Goal: Check status: Check status

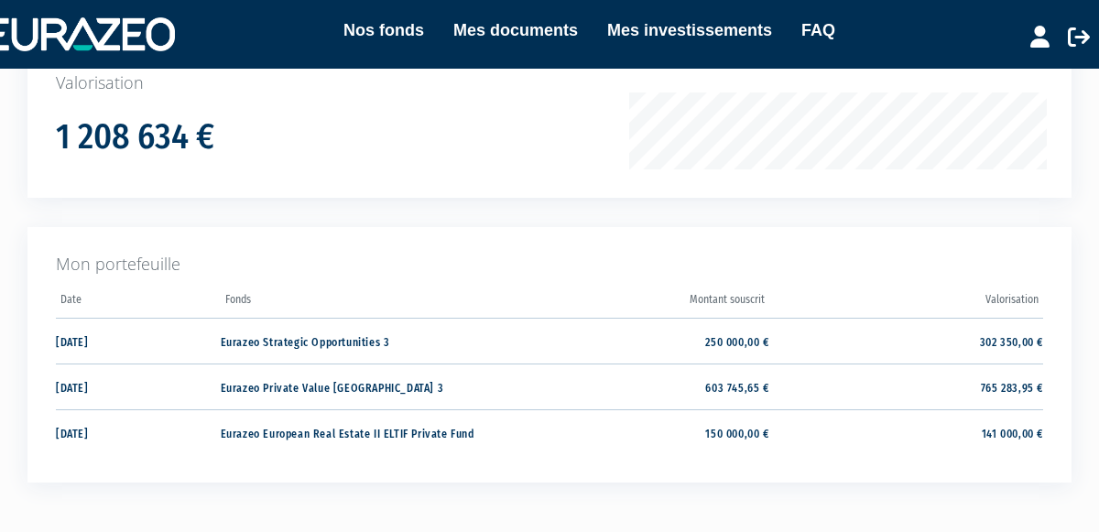
scroll to position [316, 0]
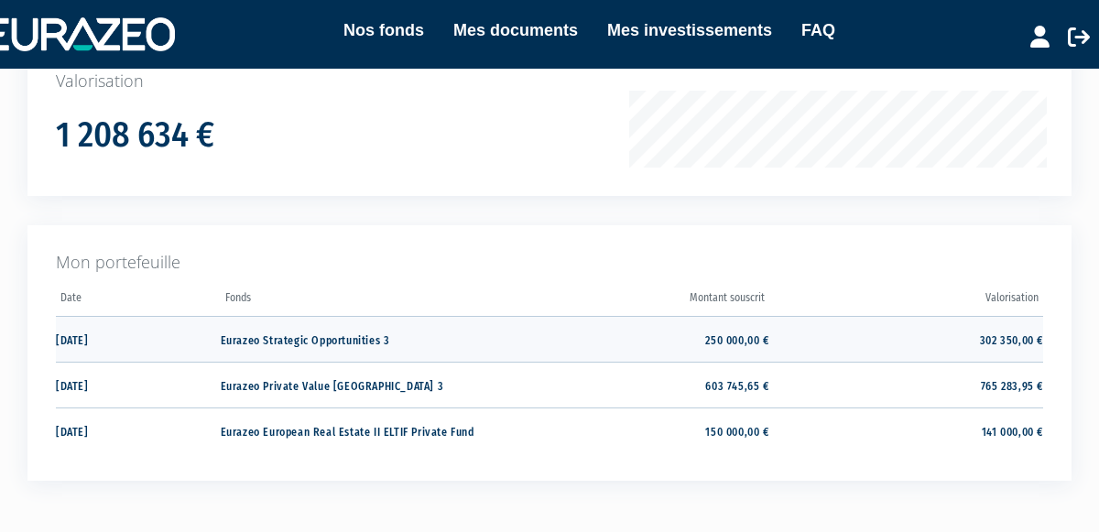
click at [866, 339] on td "302 350,00 €" at bounding box center [906, 339] width 274 height 46
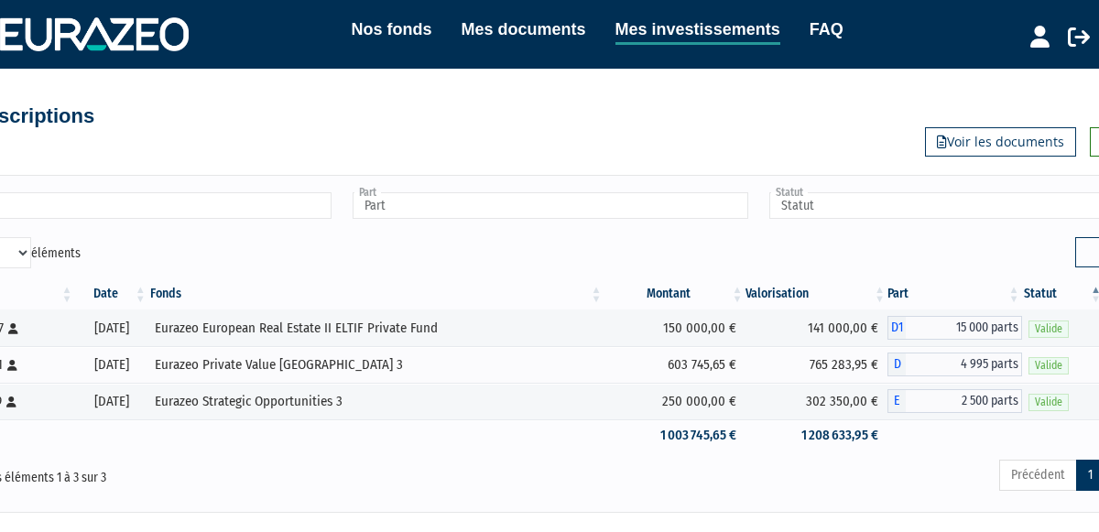
click at [1072, 517] on body "Nos fonds Mes documents Mes investissements FAQ Déconnexion Nos fonds Mes docum…" at bounding box center [549, 323] width 1099 height 647
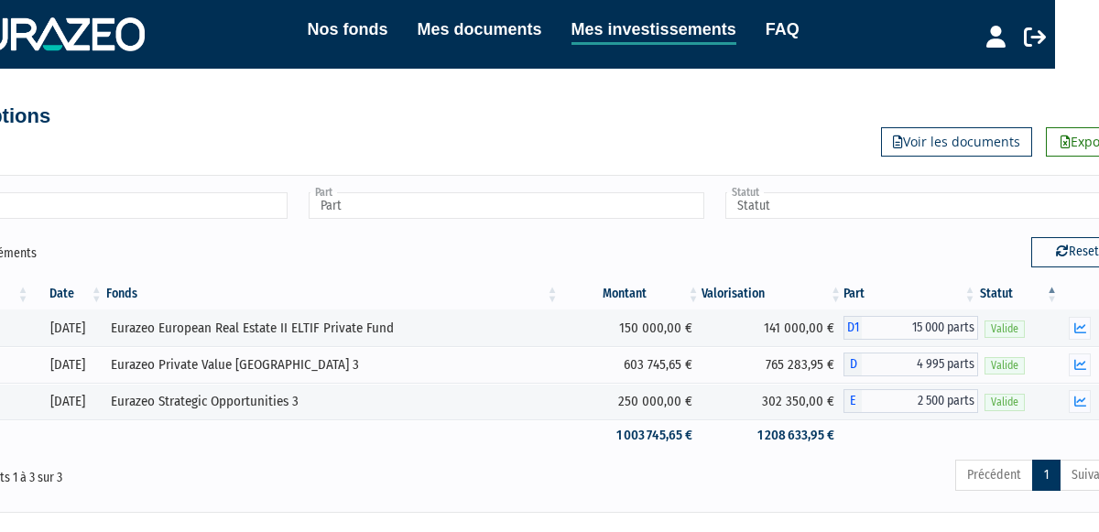
scroll to position [0, 82]
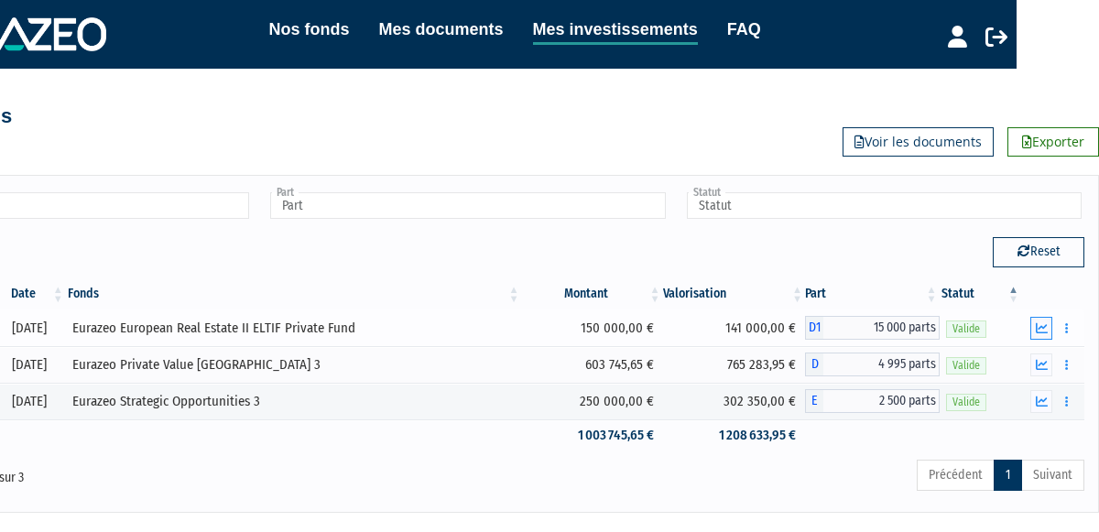
click at [1040, 322] on icon "button" at bounding box center [1042, 328] width 12 height 12
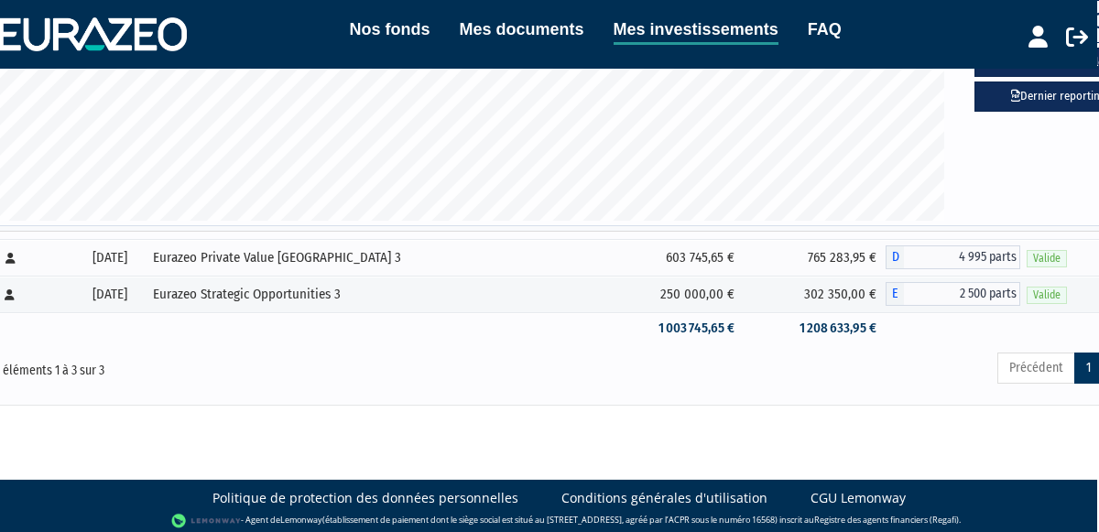
scroll to position [676, 5]
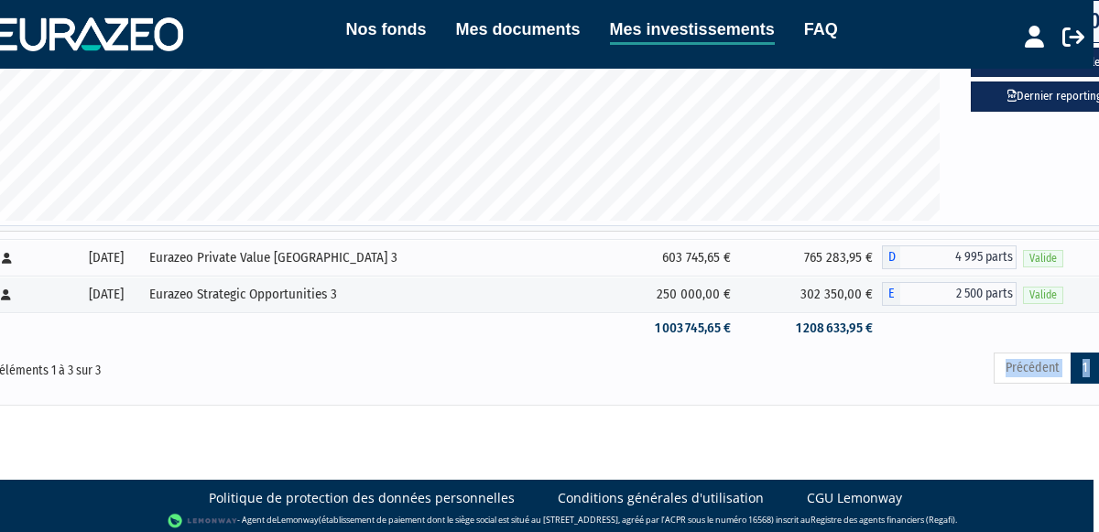
drag, startPoint x: 1097, startPoint y: 346, endPoint x: 844, endPoint y: 419, distance: 263.2
drag, startPoint x: 1060, startPoint y: 423, endPoint x: 974, endPoint y: 415, distance: 85.6
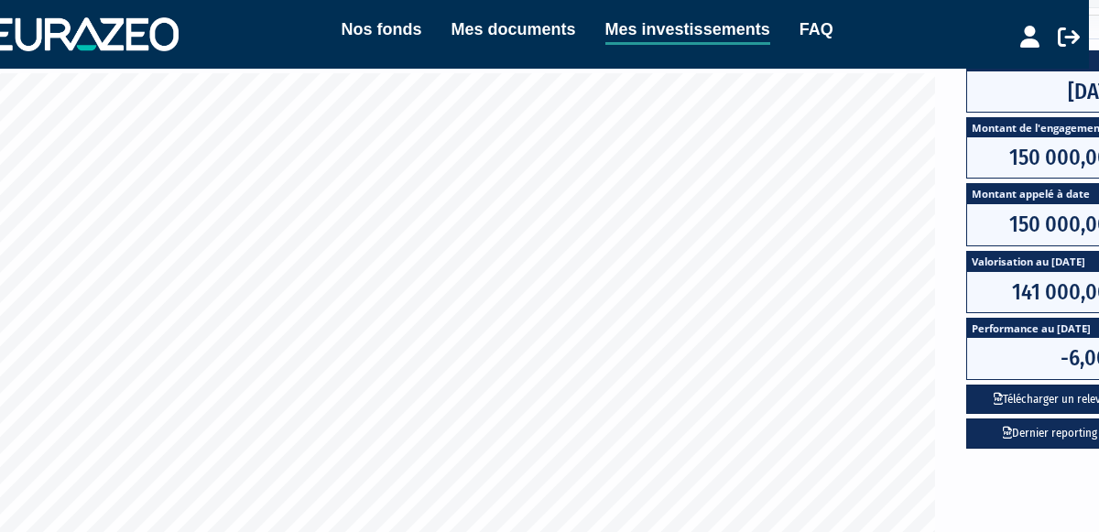
scroll to position [0, 10]
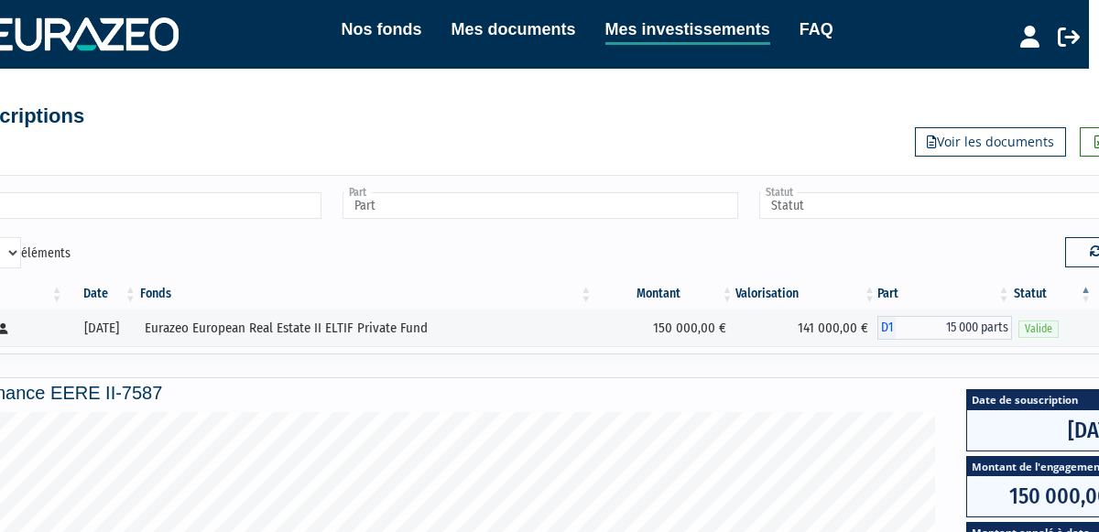
drag, startPoint x: 959, startPoint y: 108, endPoint x: 887, endPoint y: 120, distance: 72.4
click at [887, 120] on div "Mes souscriptions Exporter Voir les documents" at bounding box center [540, 107] width 1264 height 40
drag, startPoint x: 1028, startPoint y: 253, endPoint x: 957, endPoint y: 251, distance: 70.5
click at [957, 251] on div "Reset" at bounding box center [854, 251] width 631 height 29
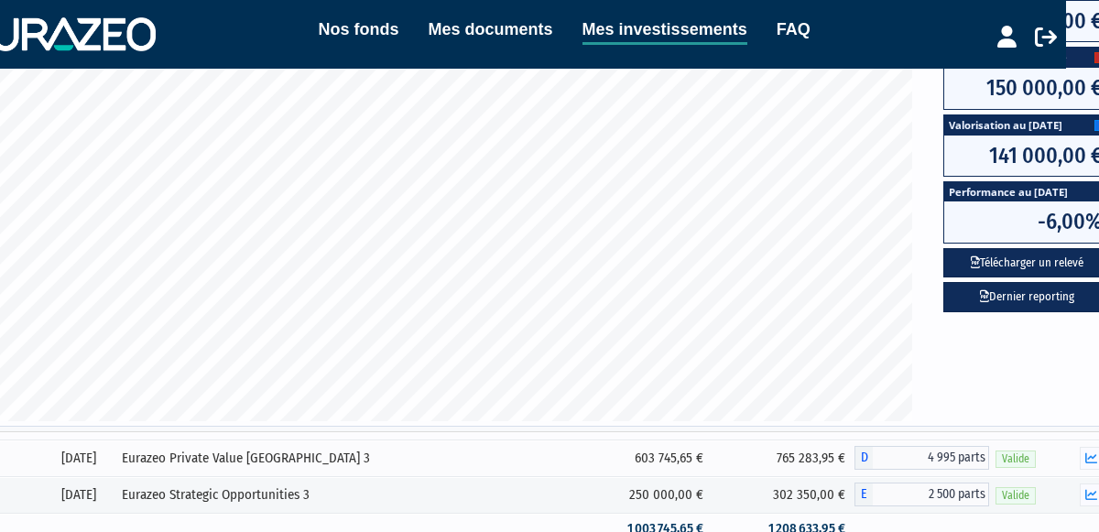
scroll to position [475, 82]
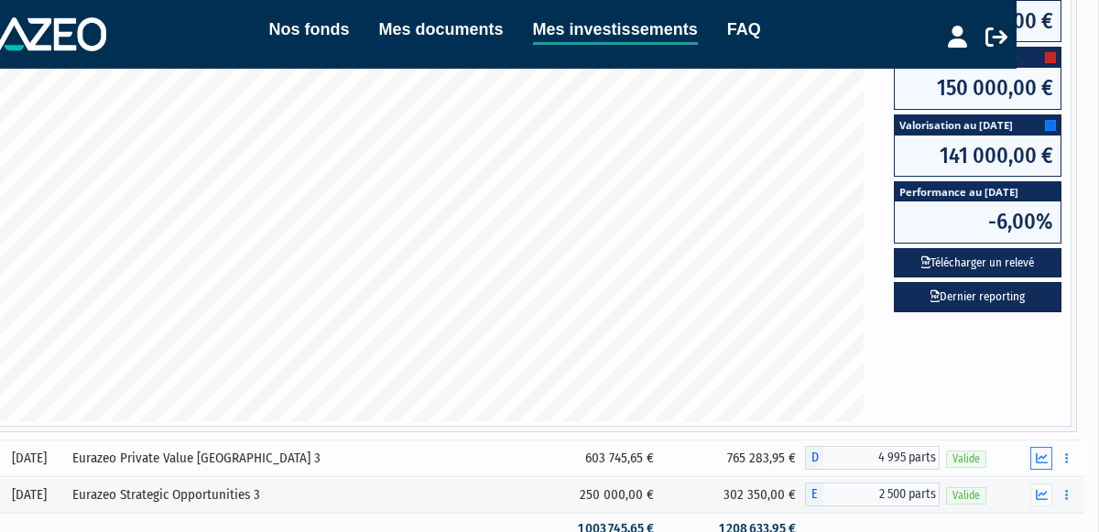
click at [1038, 452] on icon "button" at bounding box center [1042, 458] width 12 height 12
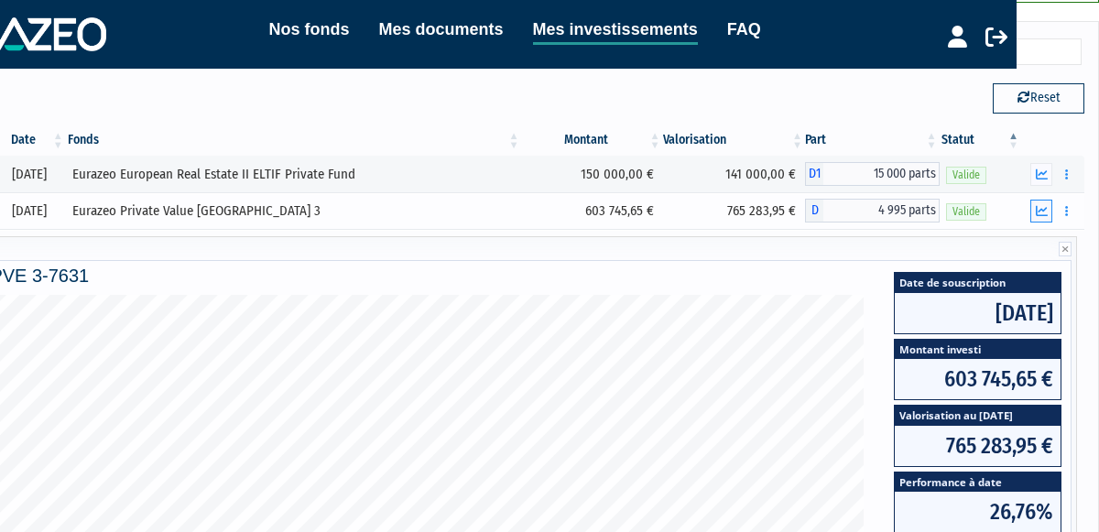
scroll to position [293, 82]
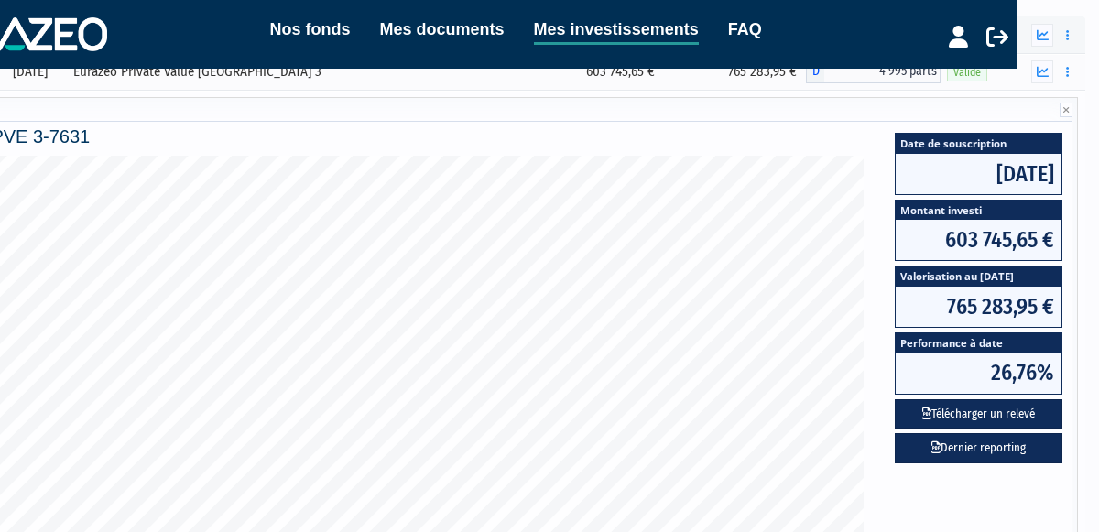
click at [1045, 473] on div "Date de souscription [DATE] Montant investi 603 745,65 € Valorisation au [DATE]…" at bounding box center [467, 398] width 1225 height 484
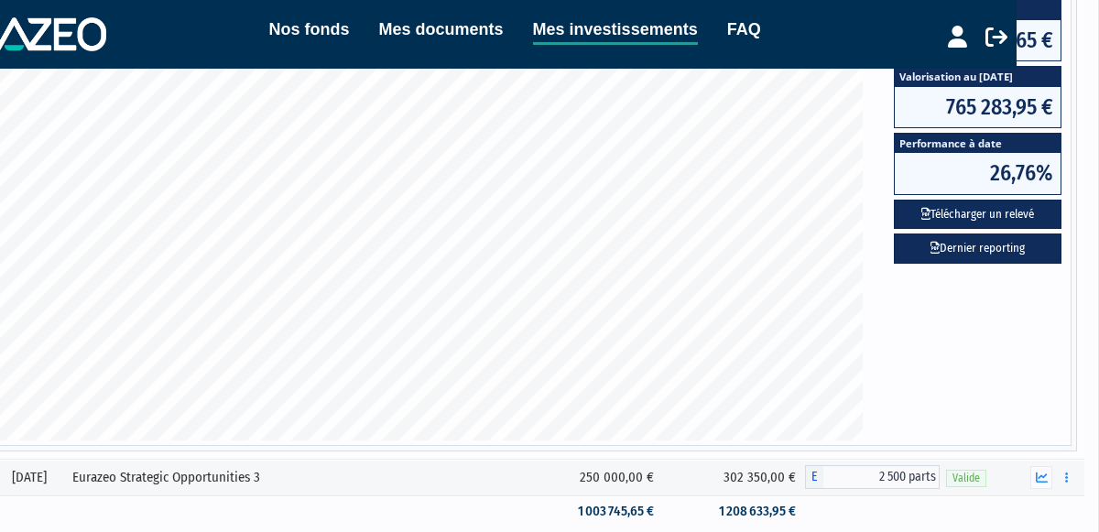
scroll to position [630, 82]
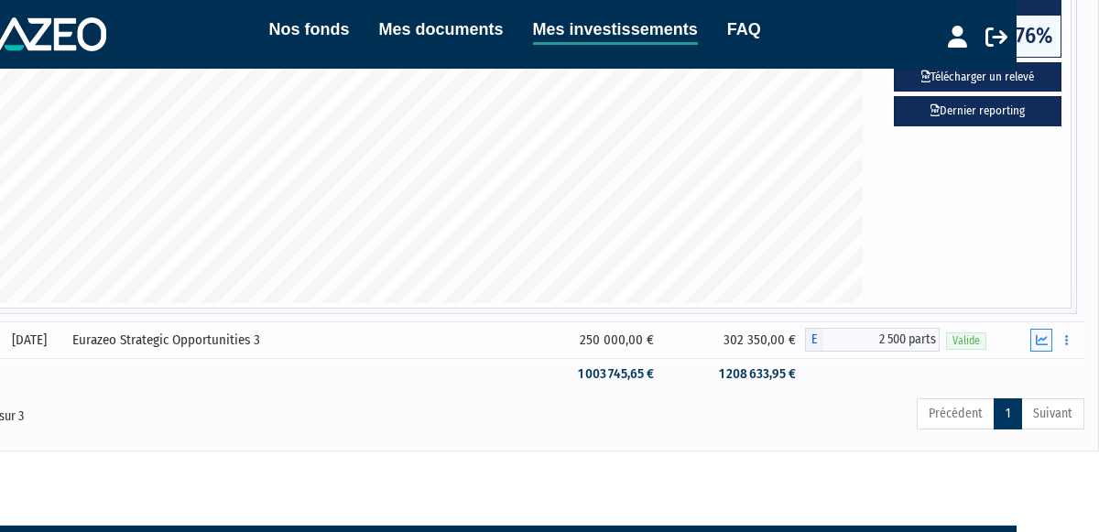
click at [1039, 336] on icon "button" at bounding box center [1042, 340] width 12 height 12
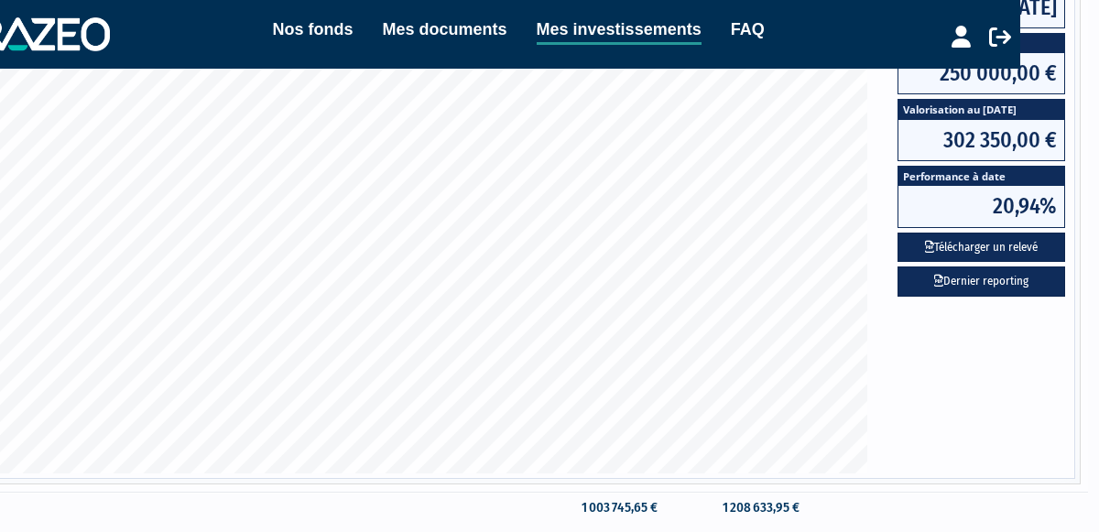
scroll to position [0, 79]
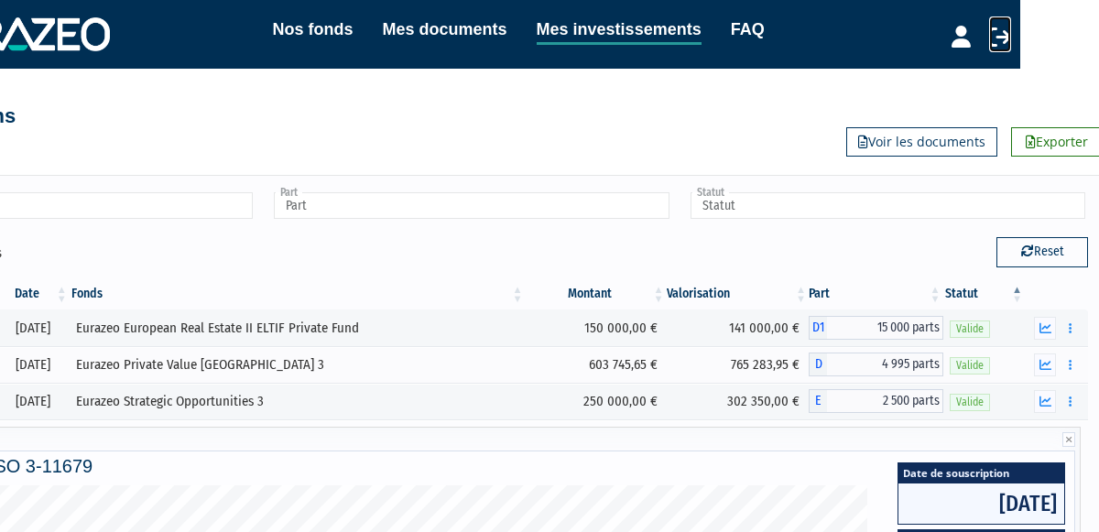
click at [996, 31] on icon at bounding box center [1000, 37] width 22 height 22
